Goal: Task Accomplishment & Management: Use online tool/utility

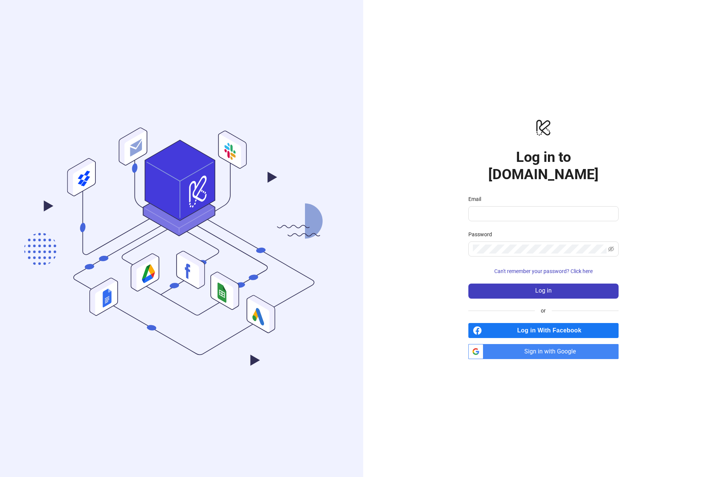
click at [514, 213] on form "Email Password Can't remember your password? Click here Log in" at bounding box center [543, 247] width 150 height 104
click at [513, 209] on span at bounding box center [543, 213] width 150 height 15
drag, startPoint x: 514, startPoint y: 203, endPoint x: 557, endPoint y: 205, distance: 43.6
click at [519, 209] on input "Email" at bounding box center [543, 213] width 140 height 9
click at [605, 211] on span at bounding box center [543, 213] width 150 height 15
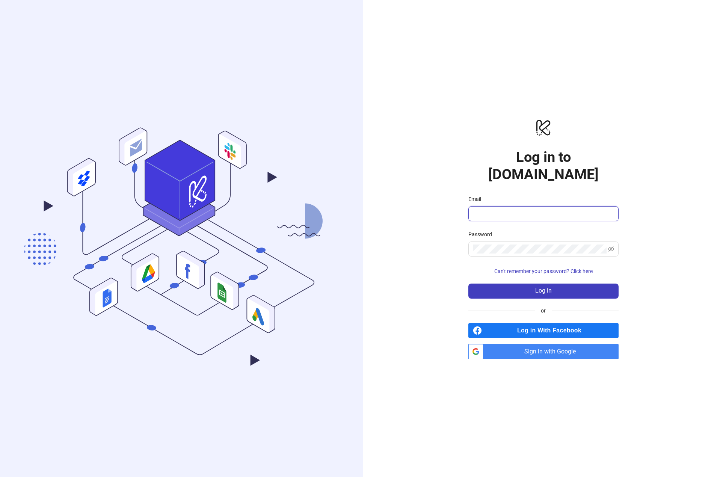
click at [612, 209] on div at bounding box center [612, 209] width 0 height 0
click at [532, 209] on input "Email" at bounding box center [543, 213] width 140 height 9
type input "**********"
click at [539, 344] on span "Sign in with Google" at bounding box center [552, 351] width 132 height 15
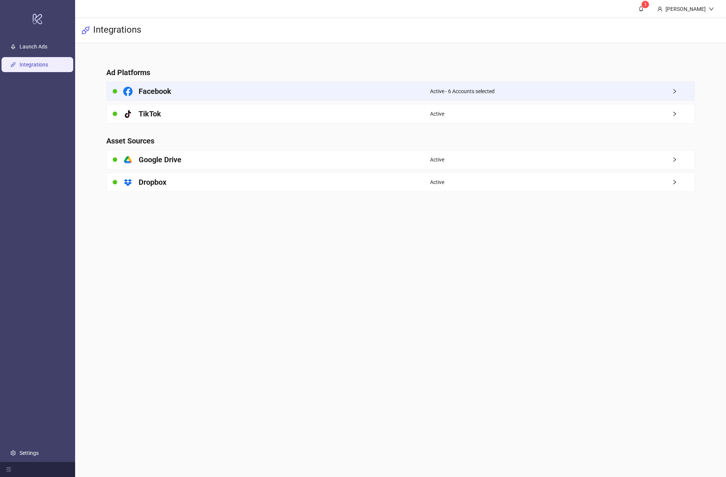
click at [161, 94] on h4 "Facebook" at bounding box center [155, 91] width 33 height 11
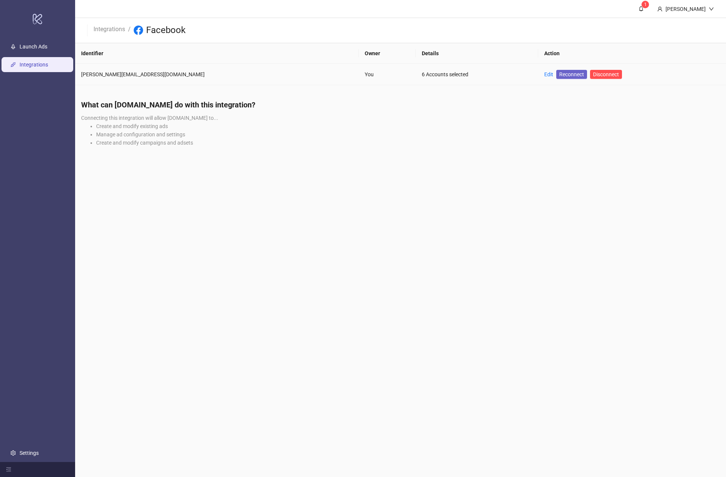
click at [559, 75] on span "Reconnect" at bounding box center [571, 74] width 25 height 8
